Goal: Check status: Check status

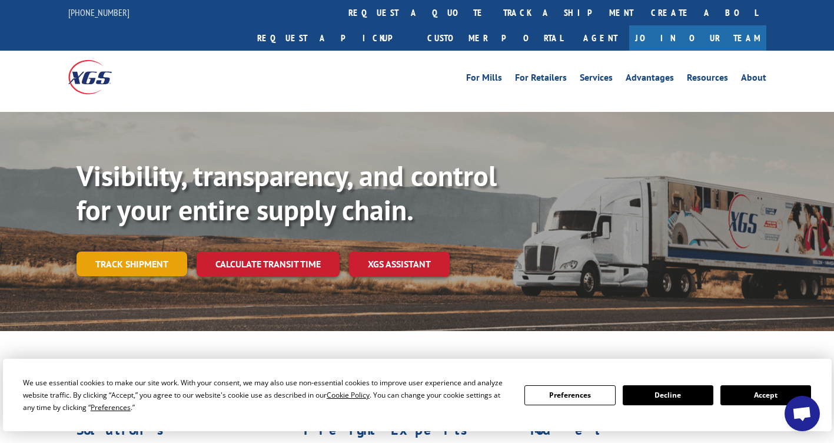
click at [109, 251] on link "Track shipment" at bounding box center [132, 263] width 111 height 25
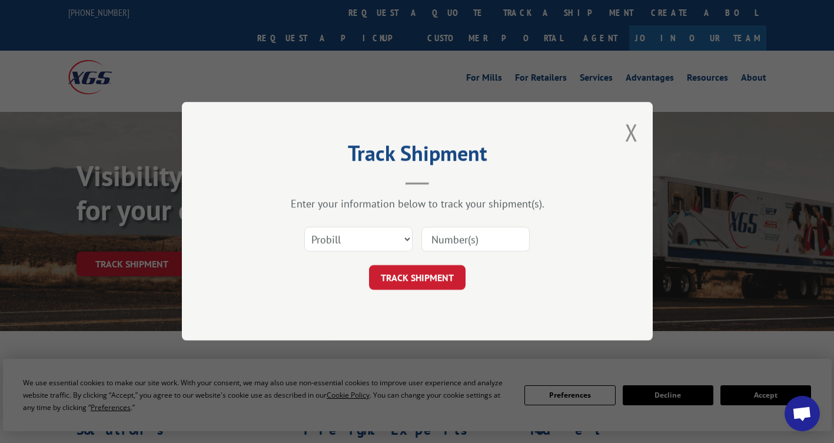
click at [441, 233] on input at bounding box center [476, 239] width 108 height 25
paste input "16998941"
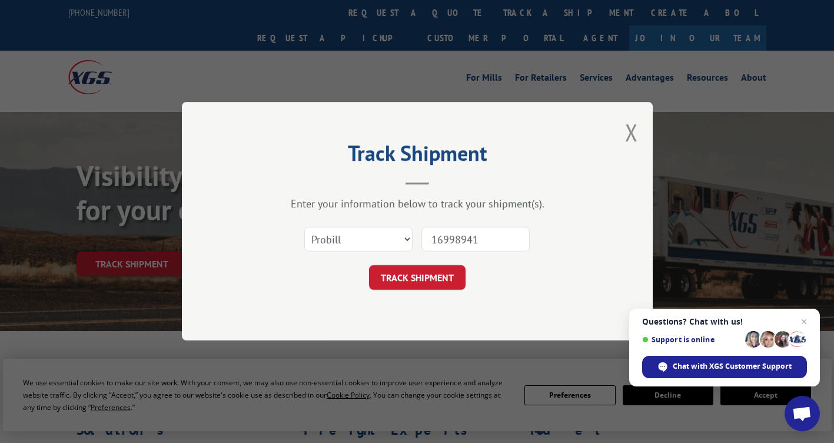
type input "16998941"
click at [443, 264] on form "Select category... Probill BOL PO 16998941 TRACK SHIPMENT" at bounding box center [417, 255] width 353 height 70
click at [440, 273] on button "TRACK SHIPMENT" at bounding box center [417, 278] width 97 height 25
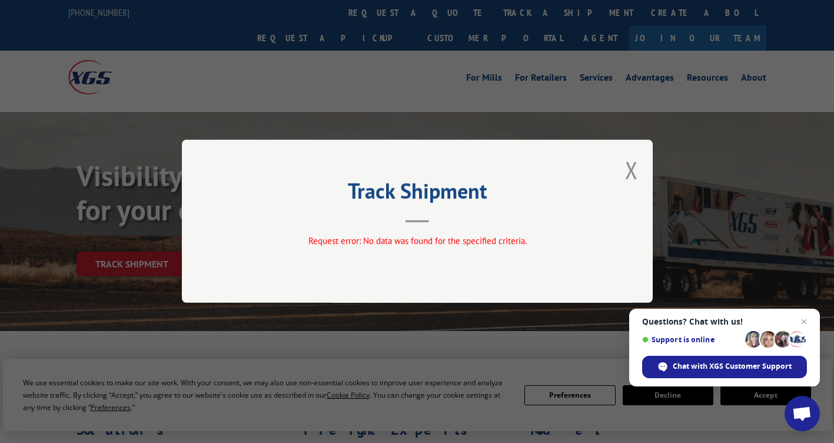
click at [641, 175] on div "Track Shipment Request error: No data was found for the specified criteria." at bounding box center [417, 221] width 471 height 163
drag, startPoint x: 617, startPoint y: 173, endPoint x: 634, endPoint y: 173, distance: 17.7
click at [621, 172] on div "Track Shipment Request error: No data was found for the specified criteria." at bounding box center [417, 221] width 471 height 163
drag, startPoint x: 634, startPoint y: 173, endPoint x: 607, endPoint y: 177, distance: 27.4
click at [634, 173] on button "Close modal" at bounding box center [631, 169] width 13 height 31
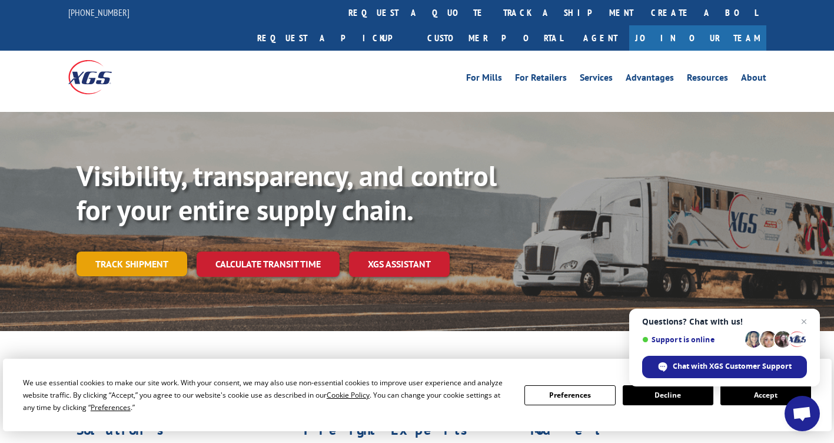
drag, startPoint x: 126, startPoint y: 236, endPoint x: 140, endPoint y: 231, distance: 14.2
click at [126, 251] on link "Track shipment" at bounding box center [132, 263] width 111 height 25
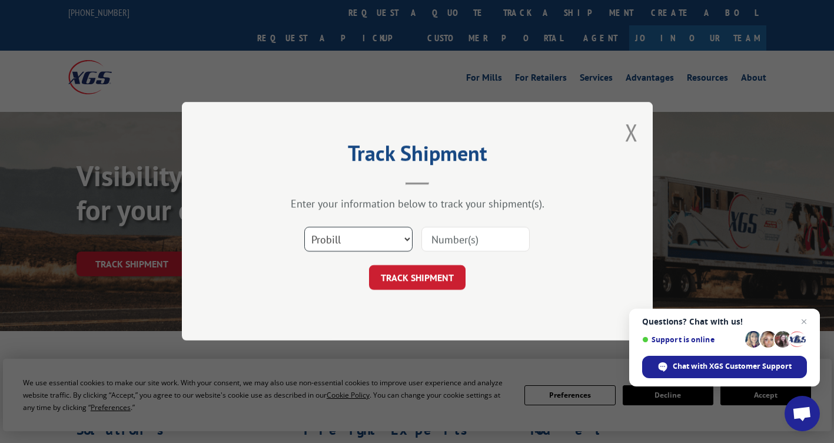
click at [341, 241] on select "Select category... Probill BOL PO" at bounding box center [358, 239] width 108 height 25
select select "bol"
click at [304, 227] on select "Select category... Probill BOL PO" at bounding box center [358, 239] width 108 height 25
click at [451, 243] on input at bounding box center [476, 239] width 108 height 25
paste input "16998941"
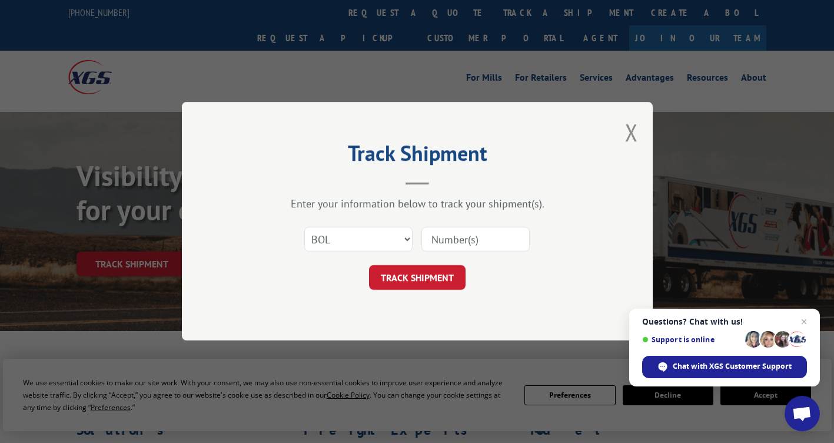
type input "16998941"
click button "TRACK SHIPMENT" at bounding box center [417, 278] width 97 height 25
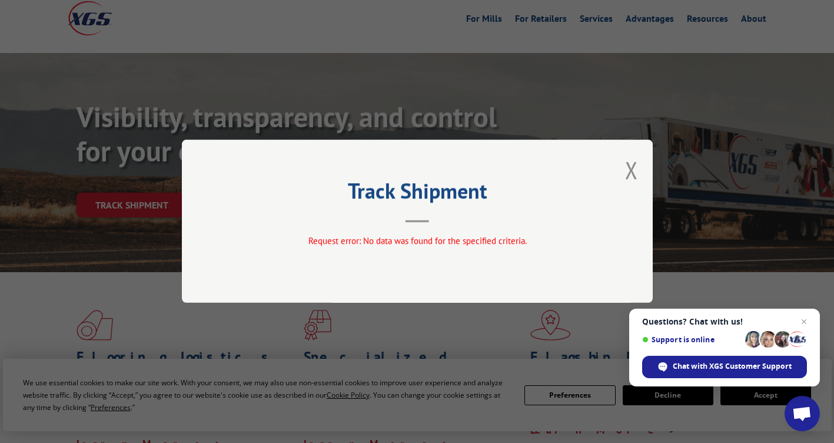
scroll to position [118, 0]
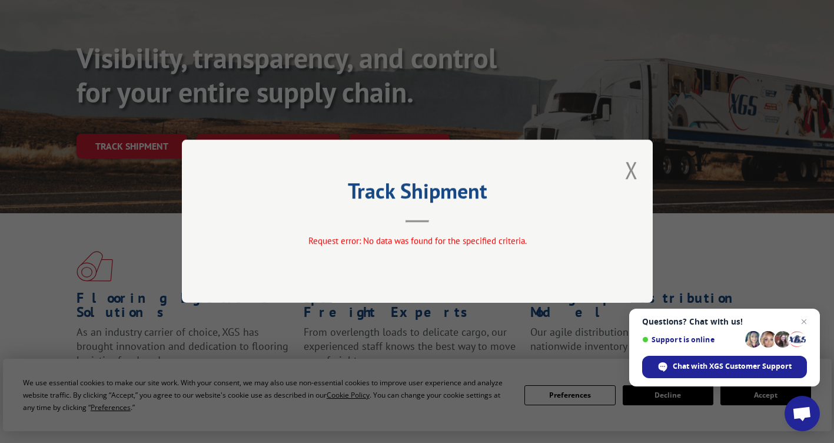
click at [638, 176] on div "Track Shipment Request error: No data was found for the specified criteria." at bounding box center [417, 221] width 471 height 163
click at [126, 126] on div "Track Shipment Request error: No data was found for the specified criteria." at bounding box center [417, 221] width 834 height 443
click at [639, 173] on div "Track Shipment Request error: No data was found for the specified criteria." at bounding box center [417, 221] width 471 height 163
click at [633, 174] on button "Close modal" at bounding box center [631, 169] width 13 height 31
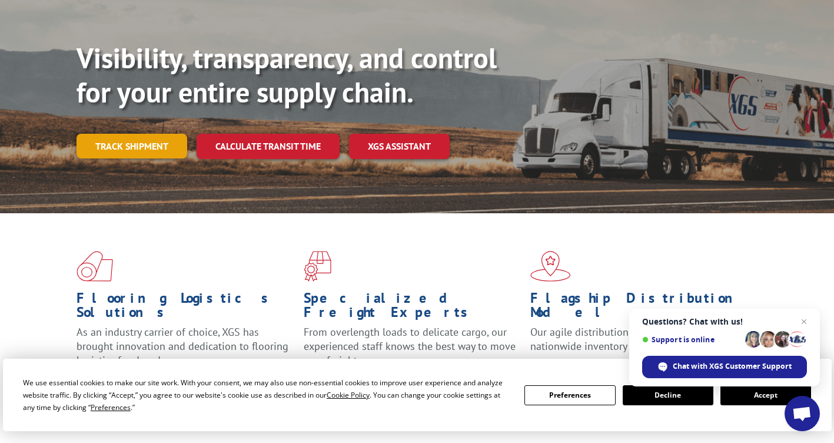
click at [140, 134] on link "Track shipment" at bounding box center [132, 146] width 111 height 25
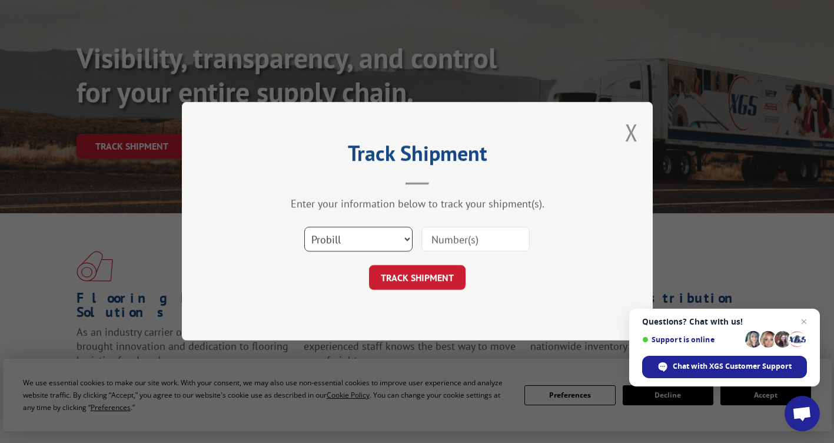
click at [343, 238] on select "Select category... Probill BOL PO" at bounding box center [358, 239] width 108 height 25
select select "po"
click at [304, 227] on select "Select category... Probill BOL PO" at bounding box center [358, 239] width 108 height 25
click at [461, 248] on input at bounding box center [476, 239] width 108 height 25
paste input "16998941"
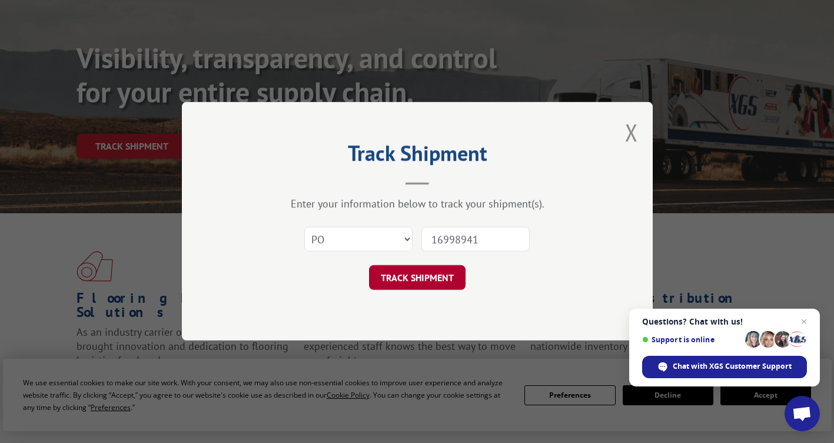
type input "16998941"
click at [450, 269] on button "TRACK SHIPMENT" at bounding box center [417, 278] width 97 height 25
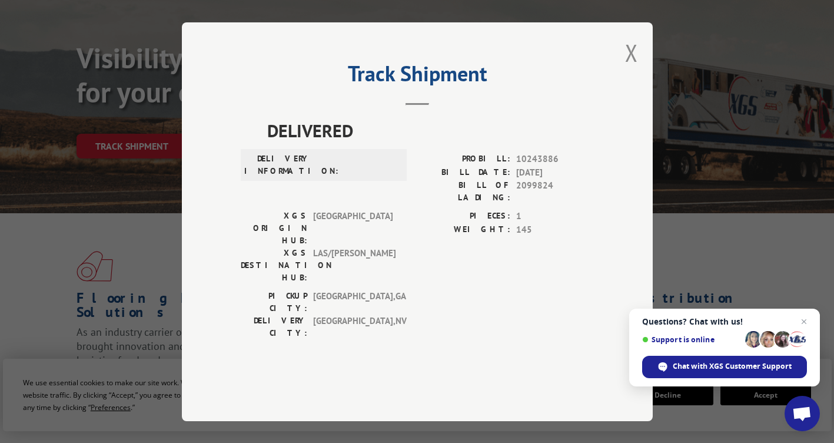
click at [625, 87] on div "Track Shipment DELIVERED DELIVERY INFORMATION: PROBILL: 10243886 BILL DATE: [DA…" at bounding box center [417, 221] width 471 height 399
click at [629, 68] on button "Close modal" at bounding box center [631, 52] width 13 height 31
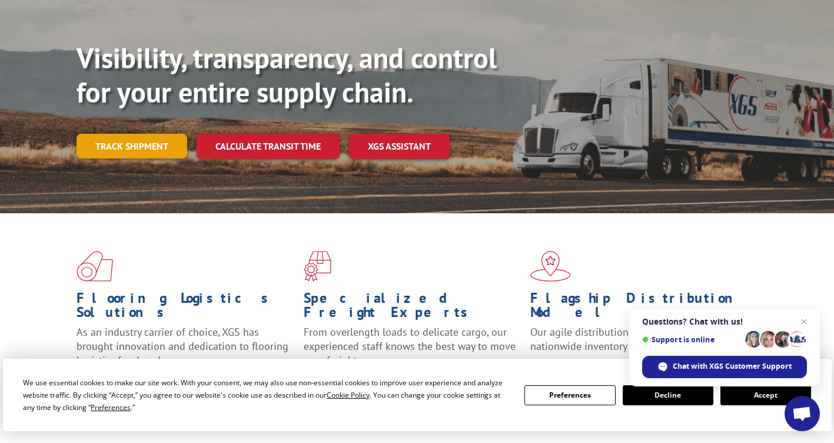
click at [110, 134] on link "Track shipment" at bounding box center [132, 146] width 111 height 25
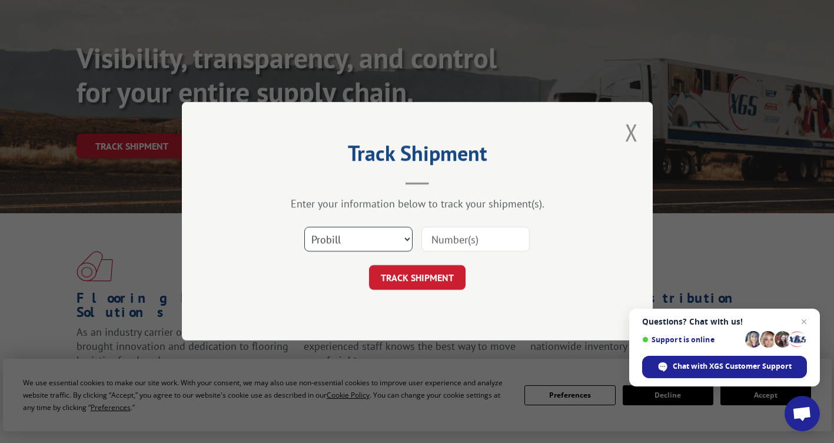
click at [346, 233] on select "Select category... Probill BOL PO" at bounding box center [358, 239] width 108 height 25
select select "bol"
click at [304, 227] on select "Select category... Probill BOL PO" at bounding box center [358, 239] width 108 height 25
click at [492, 237] on input at bounding box center [476, 239] width 108 height 25
paste input "16087650"
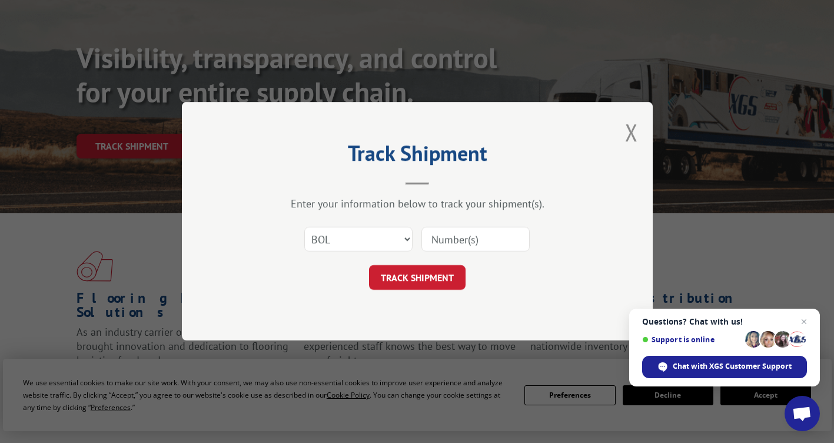
type input "16087650"
click button "TRACK SHIPMENT" at bounding box center [417, 278] width 97 height 25
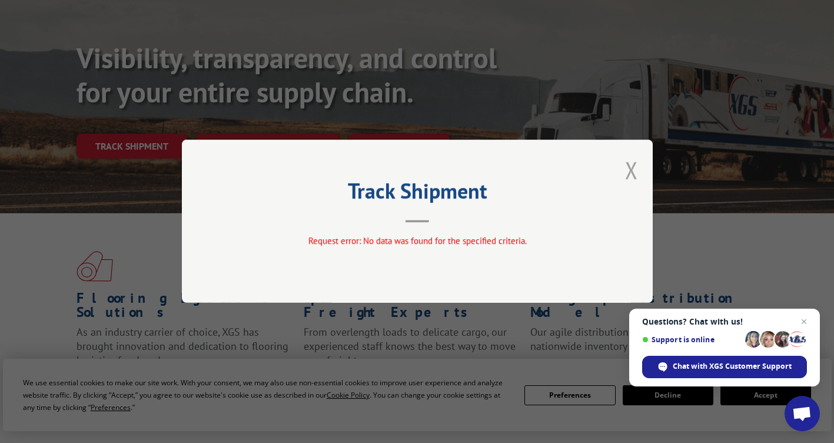
click at [631, 170] on button "Close modal" at bounding box center [631, 169] width 13 height 31
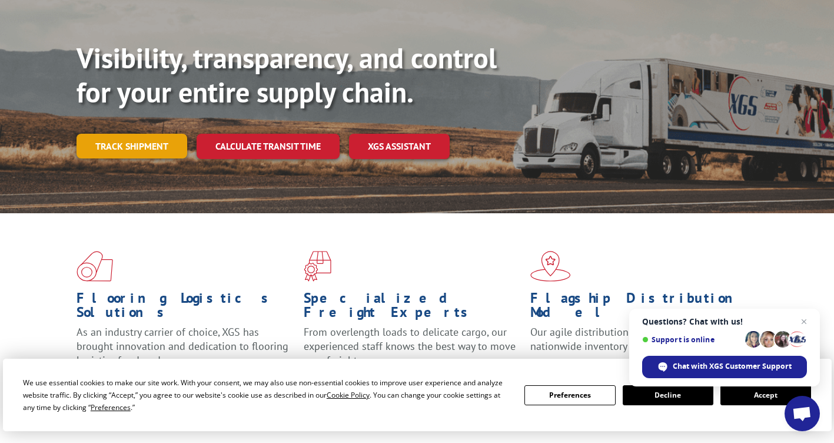
click at [142, 134] on link "Track shipment" at bounding box center [132, 146] width 111 height 25
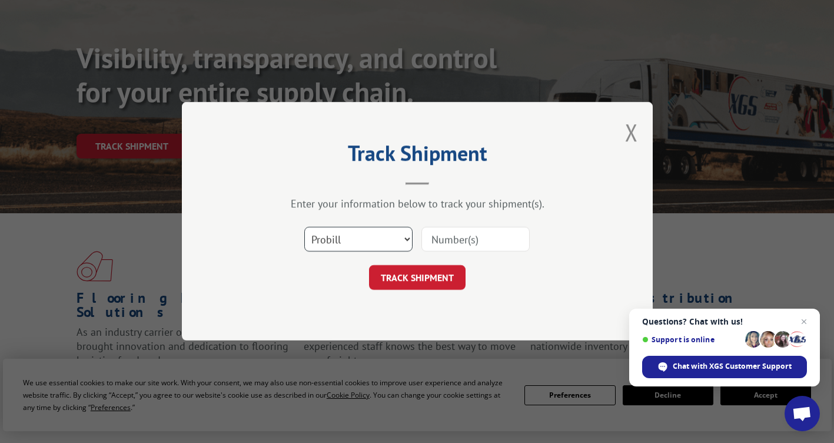
click at [366, 233] on select "Select category... Probill BOL PO" at bounding box center [358, 239] width 108 height 25
select select "po"
click at [304, 227] on select "Select category... Probill BOL PO" at bounding box center [358, 239] width 108 height 25
drag, startPoint x: 456, startPoint y: 236, endPoint x: 461, endPoint y: 240, distance: 6.7
click at [456, 237] on input at bounding box center [476, 239] width 108 height 25
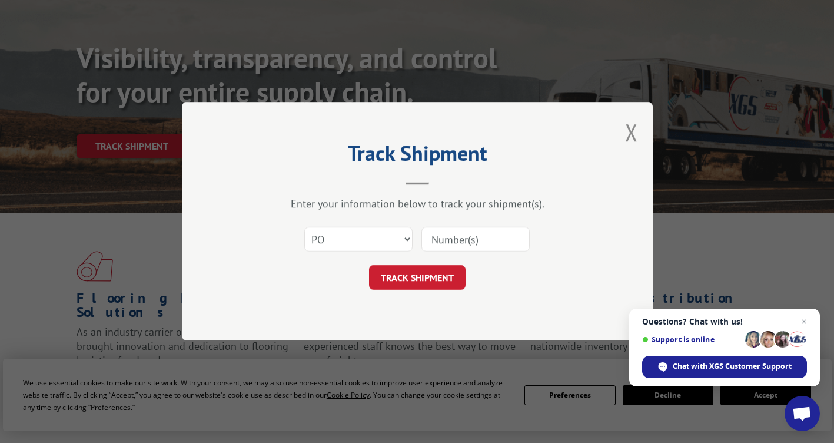
paste input "06540189"
type input "06540189"
click button "TRACK SHIPMENT" at bounding box center [417, 278] width 97 height 25
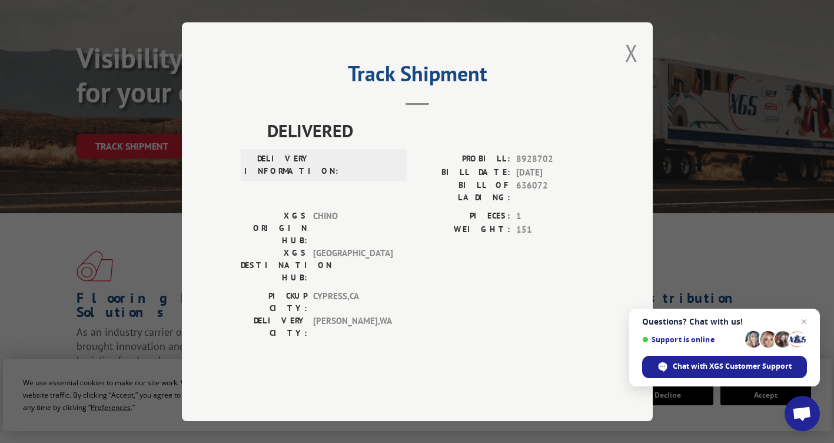
click at [634, 68] on button "Close modal" at bounding box center [631, 52] width 13 height 31
